Goal: Task Accomplishment & Management: Manage account settings

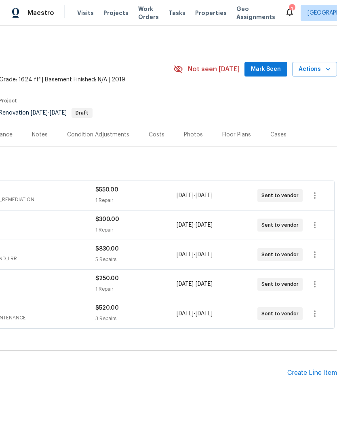
scroll to position [0, 120]
click at [261, 68] on span "Mark Seen" at bounding box center [266, 69] width 30 height 10
click at [45, 132] on div "Notes" at bounding box center [40, 135] width 16 height 8
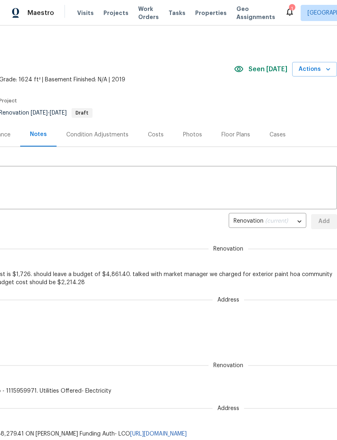
click at [155, 190] on textarea at bounding box center [108, 188] width 447 height 28
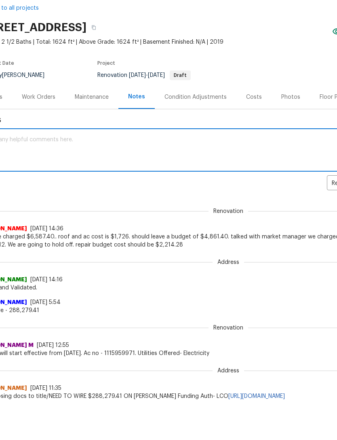
scroll to position [0, 15]
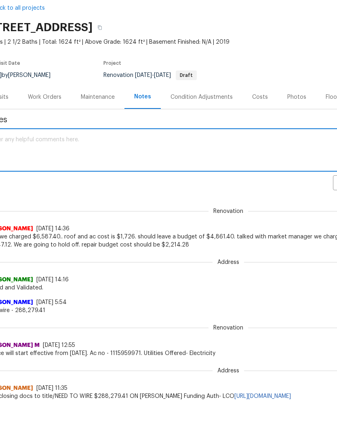
click at [112, 174] on textarea at bounding box center [212, 188] width 447 height 28
click at [51, 174] on textarea at bounding box center [212, 188] width 447 height 28
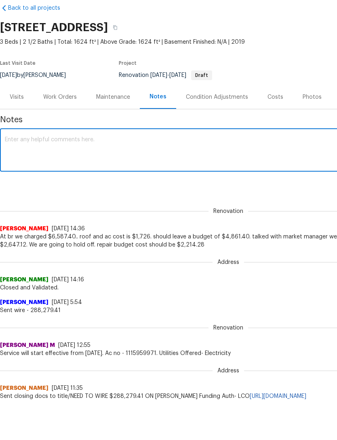
scroll to position [0, 0]
click at [87, 174] on textarea at bounding box center [228, 188] width 447 height 28
click at [78, 174] on textarea at bounding box center [228, 188] width 447 height 28
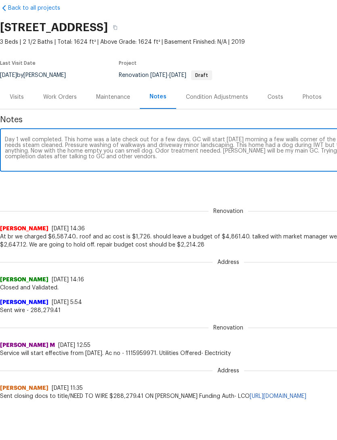
click at [140, 174] on textarea "Day 1 well completed. This home was a late check out for a few days. GC will st…" at bounding box center [228, 188] width 447 height 28
click at [146, 174] on textarea "Day 1 well completed. This home was a late check out for a few days. GC will st…" at bounding box center [228, 188] width 447 height 28
click at [29, 168] on div "Day 1 well completed. This home was a late check out for a few days. GC will st…" at bounding box center [228, 188] width 457 height 41
click at [26, 174] on textarea "Day 1 well completed. This home was a late check out for a few days. GC will st…" at bounding box center [228, 188] width 447 height 28
click at [32, 168] on div "Day 1 well completed. This home was a late check out for a few days. GC will st…" at bounding box center [228, 188] width 457 height 41
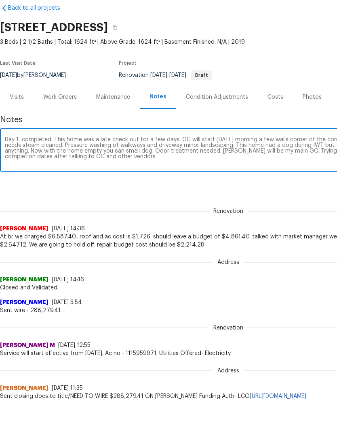
click at [55, 174] on textarea "Day 1 completed. This home was a late check out for a few days. GC will start […" at bounding box center [228, 188] width 447 height 28
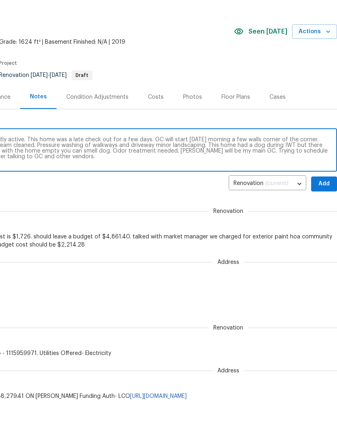
scroll to position [0, 120]
click at [331, 168] on div "Day 1 completed. All utilities on and currently active. This home was a late ch…" at bounding box center [108, 188] width 457 height 41
click at [322, 168] on div "Day 1 completed. All utilities on and currently active. This home was a late ch…" at bounding box center [108, 188] width 457 height 41
click at [324, 174] on textarea "Day 1 completed. All utilities on and currently active. This home was a late ch…" at bounding box center [108, 188] width 447 height 28
type textarea "Day 1 completed. All utilities on and currently active. This home was a late ch…"
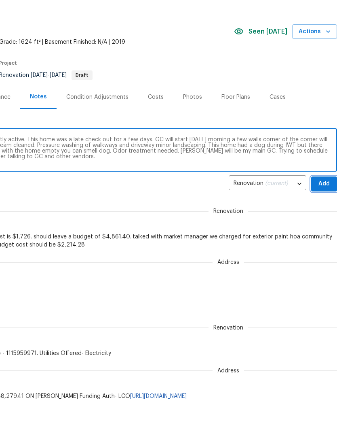
click at [320, 214] on button "Add" at bounding box center [324, 221] width 26 height 15
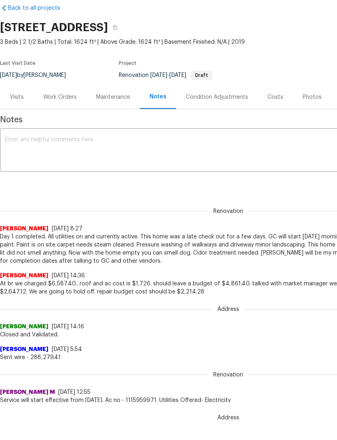
scroll to position [0, 0]
click at [68, 93] on div "Work Orders" at bounding box center [60, 97] width 34 height 8
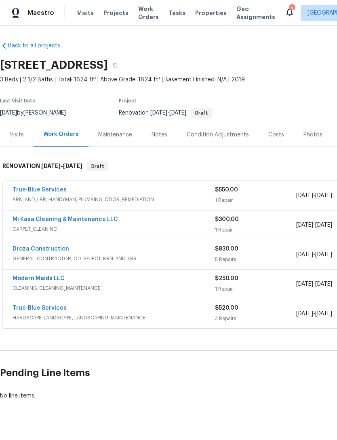
click at [50, 187] on link "True-Blue Services" at bounding box center [40, 190] width 54 height 6
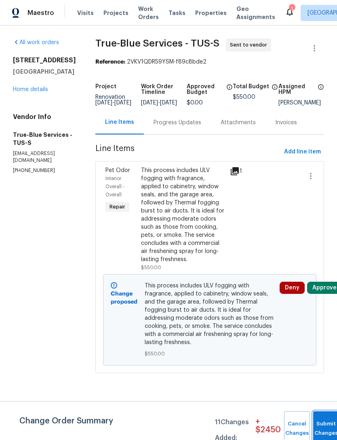
click at [323, 416] on button "Submit Changes" at bounding box center [326, 428] width 26 height 35
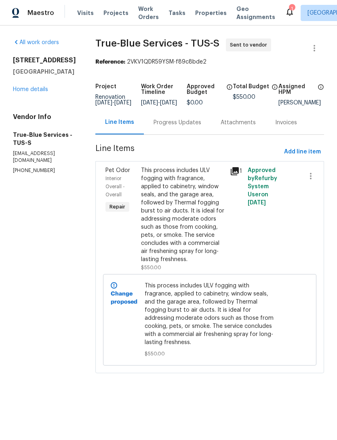
click at [39, 87] on link "Home details" at bounding box center [30, 90] width 35 height 6
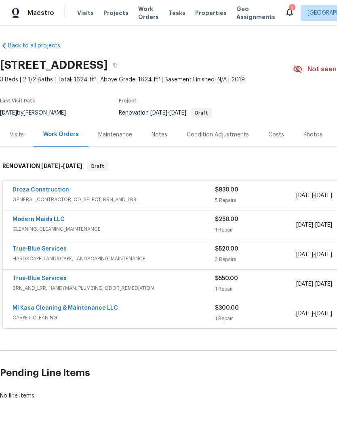
click at [46, 184] on div "Droza Construction GENERAL_CONTRACTOR, OD_SELECT, BRN_AND_LRR $830.00 5 Repairs…" at bounding box center [228, 195] width 451 height 29
click at [41, 187] on link "Droza Construction" at bounding box center [41, 190] width 57 height 6
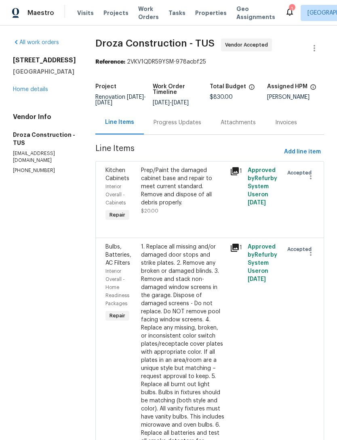
click at [35, 91] on link "Home details" at bounding box center [30, 90] width 35 height 6
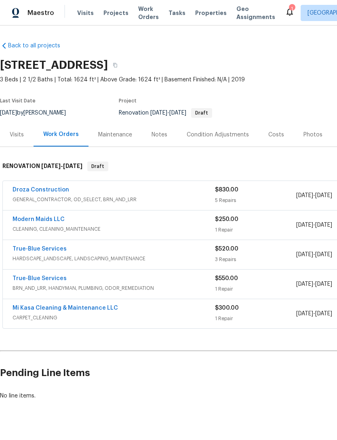
click at [49, 216] on link "Modern Maids LLC" at bounding box center [39, 219] width 52 height 6
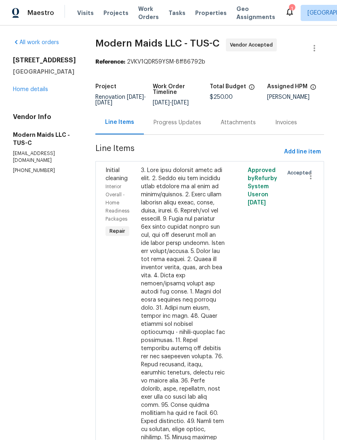
click at [43, 88] on link "Home details" at bounding box center [30, 90] width 35 height 6
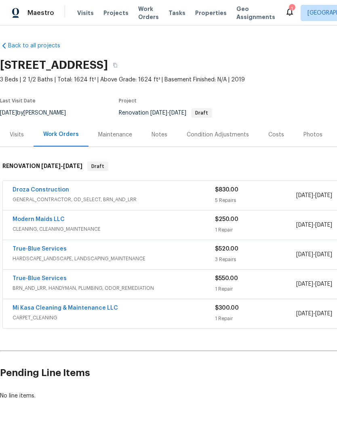
click at [45, 241] on div "True-Blue Services HARDSCAPE_LANDSCAPE, LANDSCAPING_MAINTENANCE $520.00 3 Repai…" at bounding box center [228, 254] width 451 height 29
click at [47, 250] on link "True-Blue Services" at bounding box center [40, 249] width 54 height 6
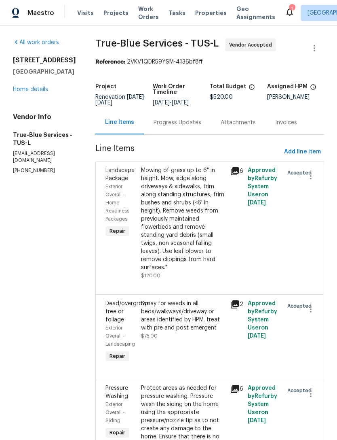
click at [40, 83] on div "[STREET_ADDRESS][PERSON_NAME] Home details" at bounding box center [44, 74] width 63 height 37
click at [30, 91] on link "Home details" at bounding box center [30, 90] width 35 height 6
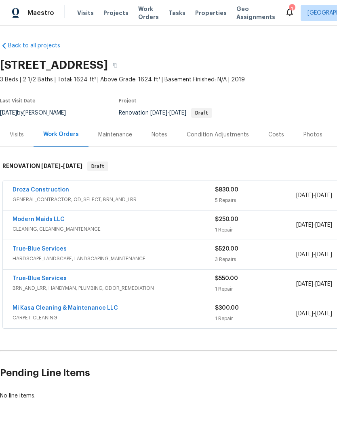
click at [42, 271] on div "True-Blue Services BRN_AND_LRR, HANDYMAN, PLUMBING, ODOR_REMEDIATION $550.00 1 …" at bounding box center [228, 283] width 451 height 29
click at [56, 275] on link "True-Blue Services" at bounding box center [40, 278] width 54 height 6
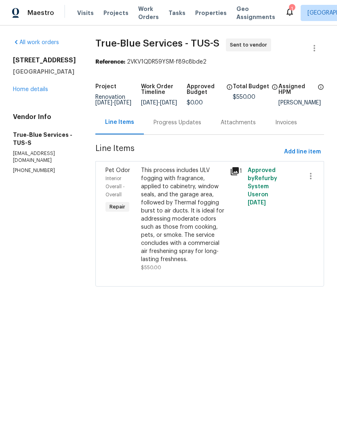
click at [47, 87] on link "Home details" at bounding box center [30, 90] width 35 height 6
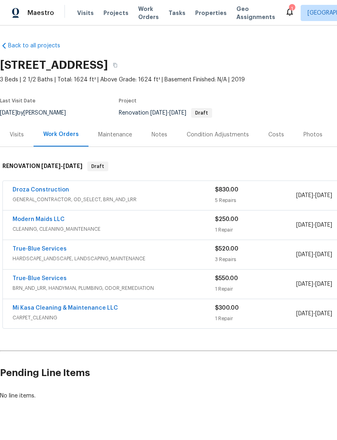
click at [51, 257] on span "HARDSCAPE_LANDSCAPE, LANDSCAPING_MAINTENANCE" at bounding box center [114, 258] width 203 height 8
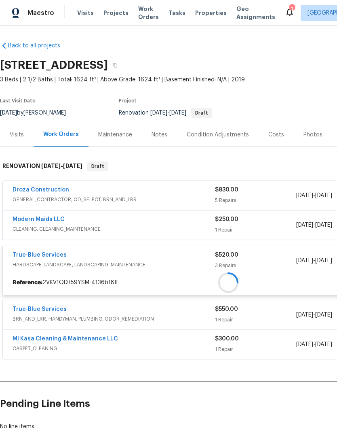
click at [44, 246] on div "True-Blue Services HARDSCAPE_LANDSCAPE, LANDSCAPING_MAINTENANCE $520.00 3 Repai…" at bounding box center [228, 260] width 451 height 29
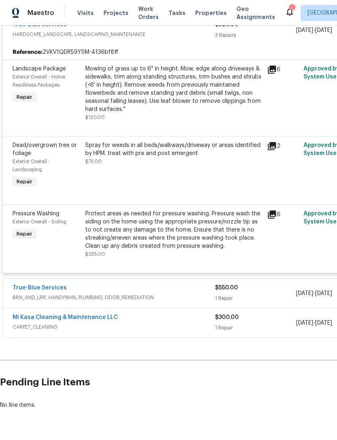
scroll to position [230, 0]
click at [245, 395] on h2 "Pending Line Items" at bounding box center [203, 383] width 407 height 38
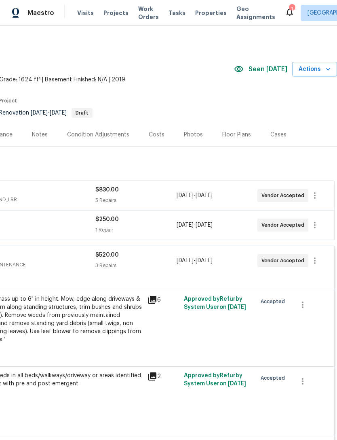
scroll to position [0, 120]
click at [154, 133] on div "Costs" at bounding box center [157, 135] width 16 height 8
